Goal: Navigation & Orientation: Find specific page/section

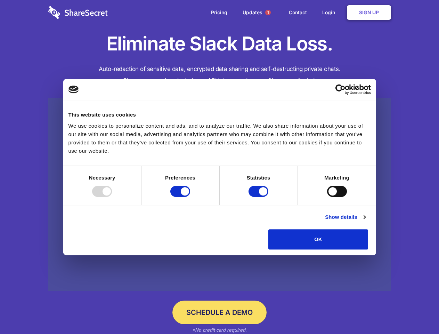
click at [112, 197] on div at bounding box center [102, 191] width 20 height 11
click at [190, 197] on input "Preferences" at bounding box center [180, 191] width 20 height 11
checkbox input "false"
click at [259, 197] on input "Statistics" at bounding box center [259, 191] width 20 height 11
checkbox input "false"
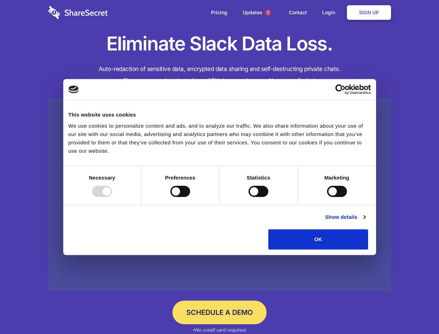
click at [327, 197] on input "Marketing" at bounding box center [337, 191] width 20 height 11
checkbox input "true"
click at [365, 221] on link "Show details" at bounding box center [345, 217] width 40 height 8
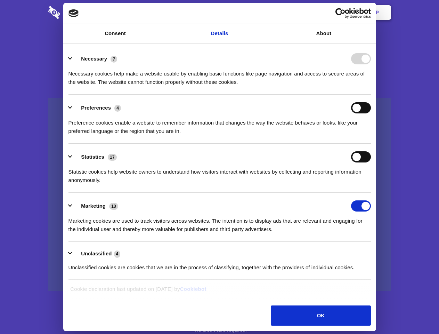
click at [374, 252] on ul "Necessary 7 Necessary cookies help make a website usable by enabling basic func…" at bounding box center [219, 163] width 309 height 234
click at [268, 13] on span "1" at bounding box center [268, 13] width 6 height 6
